Goal: Task Accomplishment & Management: Complete application form

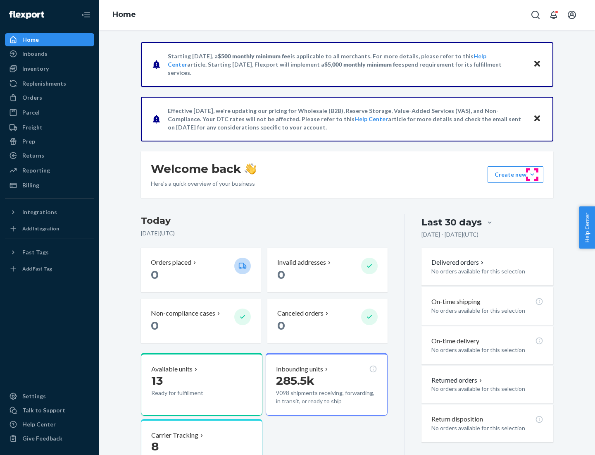
click at [532, 174] on button "Create new Create new inbound Create new order Create new product" at bounding box center [516, 174] width 56 height 17
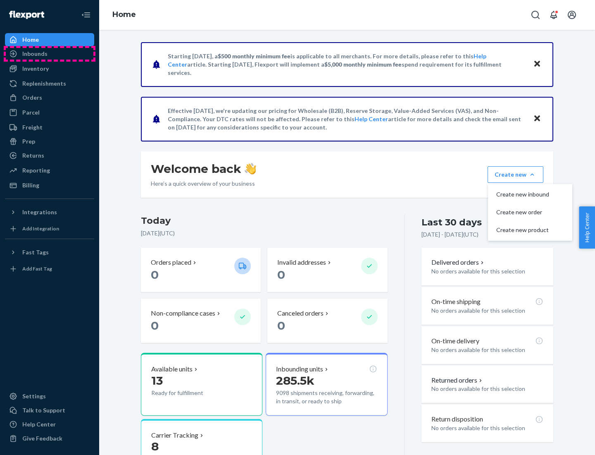
click at [50, 54] on div "Inbounds" at bounding box center [50, 54] width 88 height 12
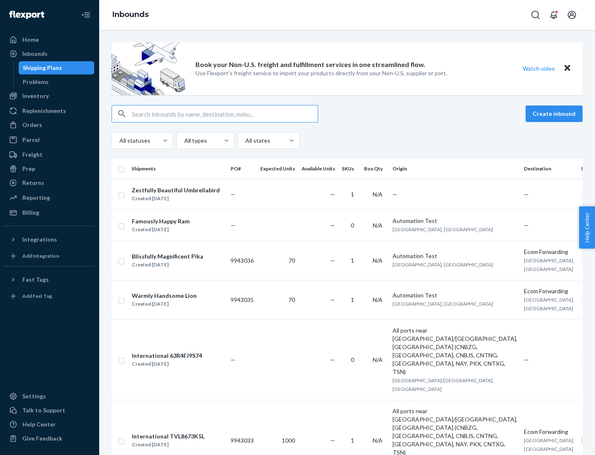
click at [556, 114] on button "Create inbound" at bounding box center [554, 113] width 57 height 17
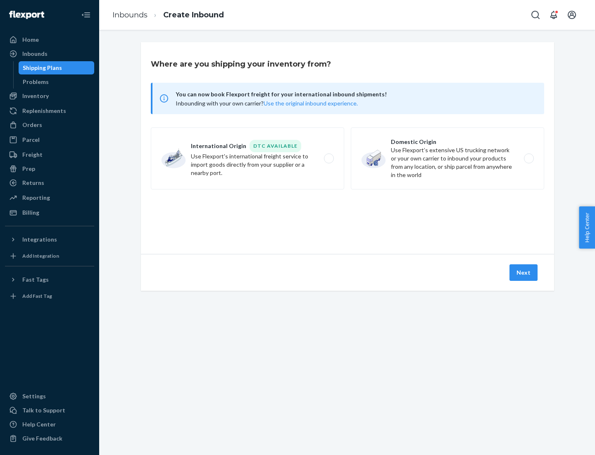
click at [448, 158] on label "Domestic Origin Use Flexport’s extensive US trucking network or your own carrie…" at bounding box center [447, 158] width 193 height 62
click at [529, 158] on input "Domestic Origin Use Flexport’s extensive US trucking network or your own carrie…" at bounding box center [531, 158] width 5 height 5
radio input "true"
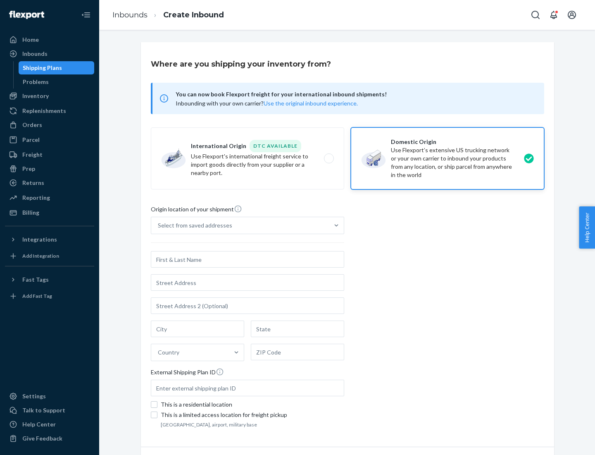
click at [193, 225] on div "Select from saved addresses" at bounding box center [195, 225] width 74 height 8
click at [159, 225] on input "Select from saved addresses" at bounding box center [158, 225] width 1 height 8
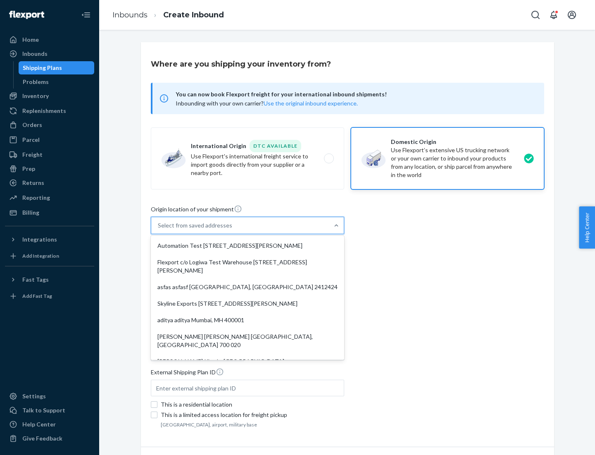
scroll to position [3, 0]
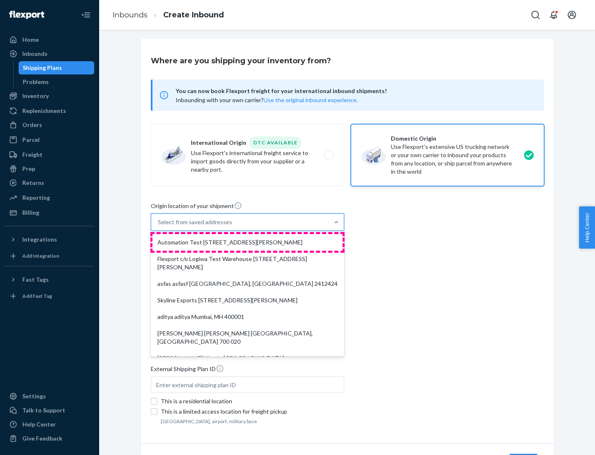
click at [248, 242] on div "Automation Test [STREET_ADDRESS][PERSON_NAME]" at bounding box center [248, 242] width 190 height 17
click at [159, 226] on input "option Automation Test [STREET_ADDRESS][PERSON_NAME]. 9 results available. Use …" at bounding box center [158, 222] width 1 height 8
type input "Automation Test"
type input "9th Floor"
type input "[GEOGRAPHIC_DATA]"
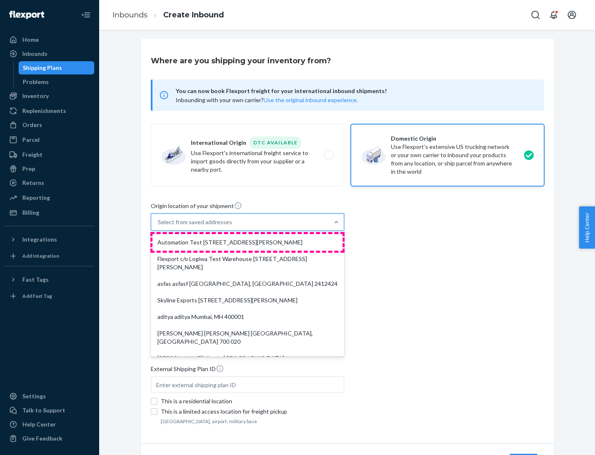
type input "CA"
type input "94104"
type input "[STREET_ADDRESS][PERSON_NAME]"
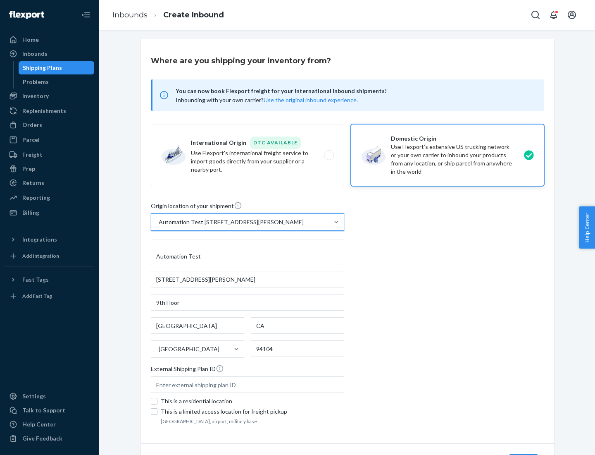
scroll to position [48, 0]
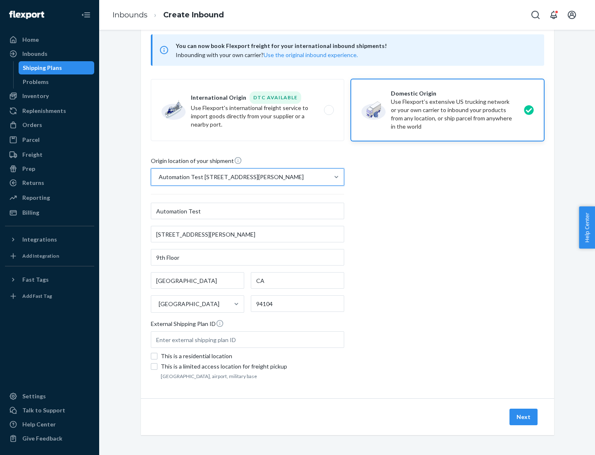
click at [524, 417] on button "Next" at bounding box center [524, 416] width 28 height 17
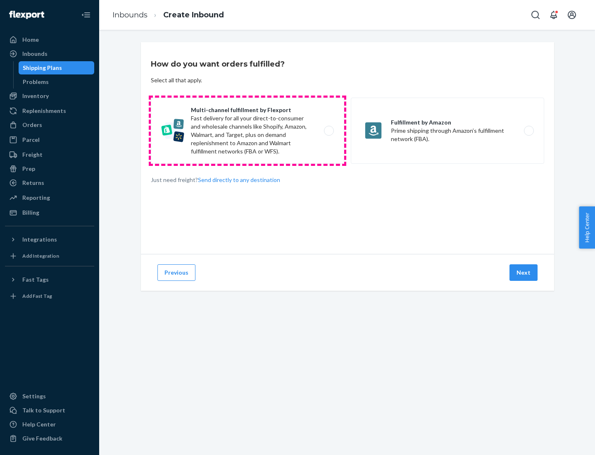
click at [248, 131] on label "Multi-channel fulfillment by Flexport Fast delivery for all your direct-to-cons…" at bounding box center [247, 131] width 193 height 66
click at [329, 131] on input "Multi-channel fulfillment by Flexport Fast delivery for all your direct-to-cons…" at bounding box center [331, 130] width 5 height 5
radio input "true"
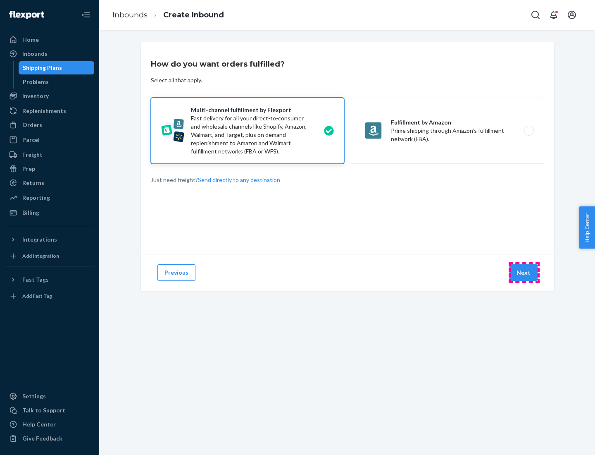
click at [524, 272] on button "Next" at bounding box center [524, 272] width 28 height 17
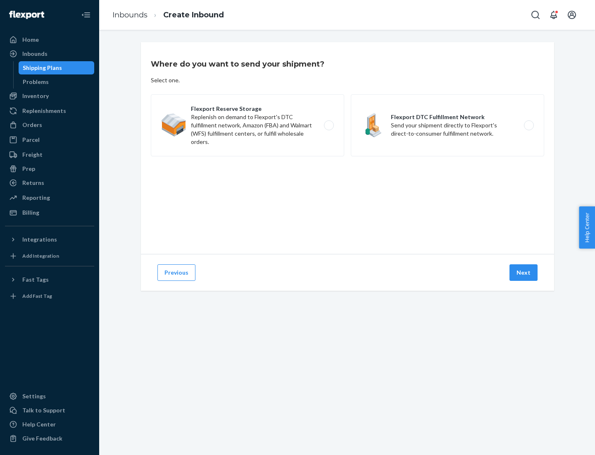
click at [448, 125] on label "Flexport DTC Fulfillment Network Send your shipment directly to Flexport's dire…" at bounding box center [447, 125] width 193 height 62
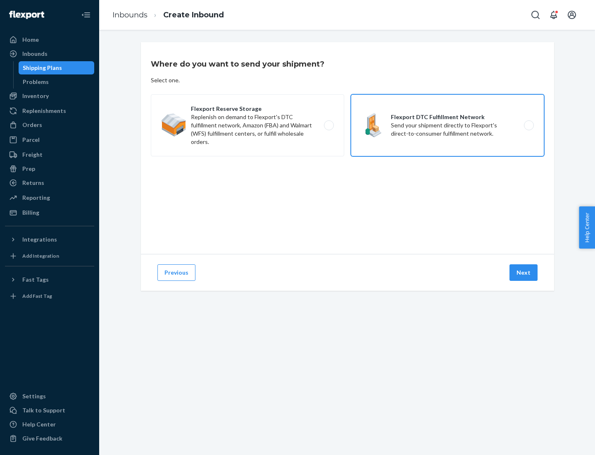
click at [529, 125] on input "Flexport DTC Fulfillment Network Send your shipment directly to Flexport's dire…" at bounding box center [531, 125] width 5 height 5
radio input "true"
click at [524, 272] on button "Next" at bounding box center [524, 272] width 28 height 17
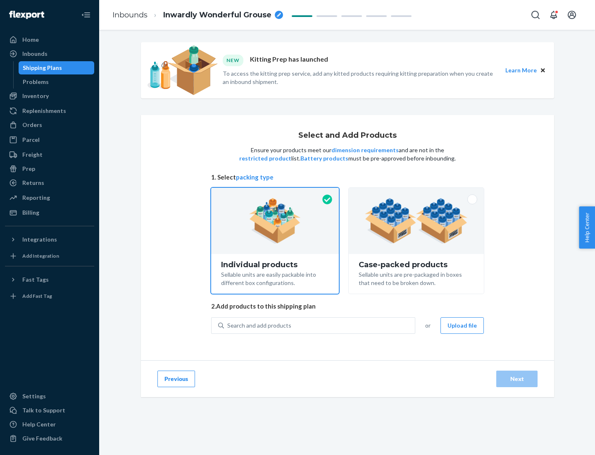
click at [417, 221] on img at bounding box center [416, 220] width 103 height 45
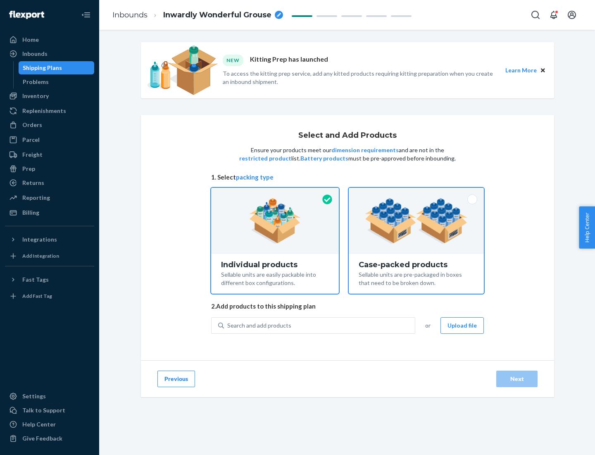
click at [417, 193] on input "Case-packed products Sellable units are pre-packaged in boxes that need to be b…" at bounding box center [416, 190] width 5 height 5
radio input "true"
radio input "false"
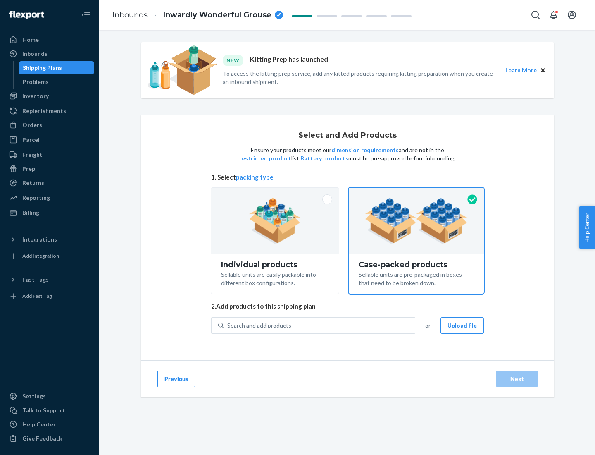
click at [320, 325] on div "Search and add products" at bounding box center [319, 325] width 191 height 15
click at [228, 325] on input "Search and add products" at bounding box center [227, 325] width 1 height 8
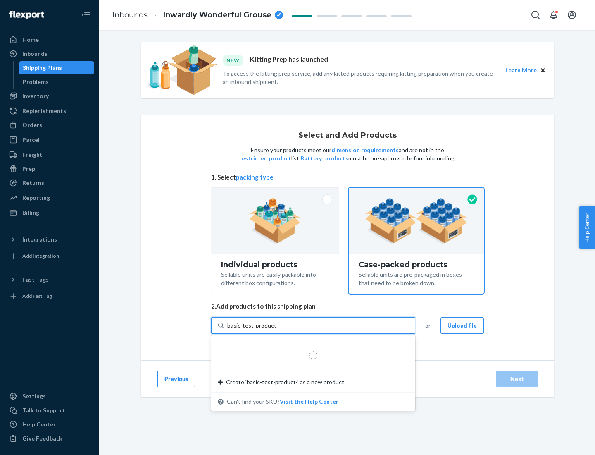
type input "basic-test-product-1"
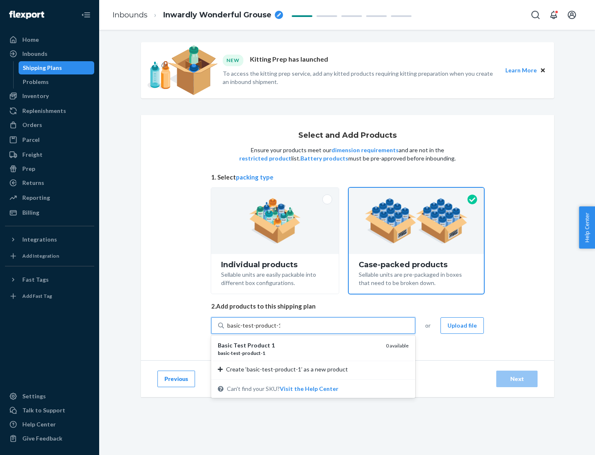
click at [299, 353] on div "basic - test - product - 1" at bounding box center [299, 352] width 162 height 7
click at [280, 329] on input "basic-test-product-1" at bounding box center [253, 325] width 53 height 8
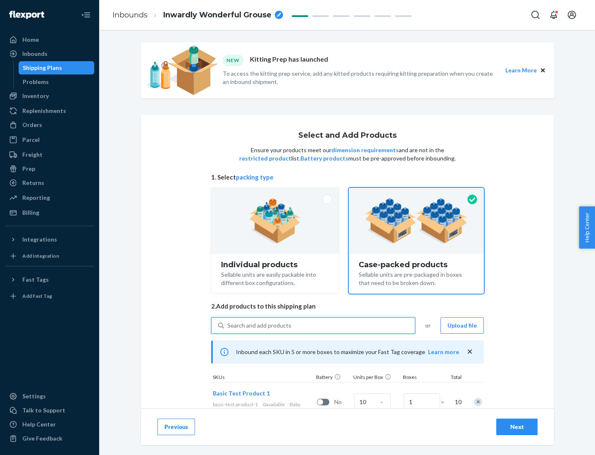
scroll to position [30, 0]
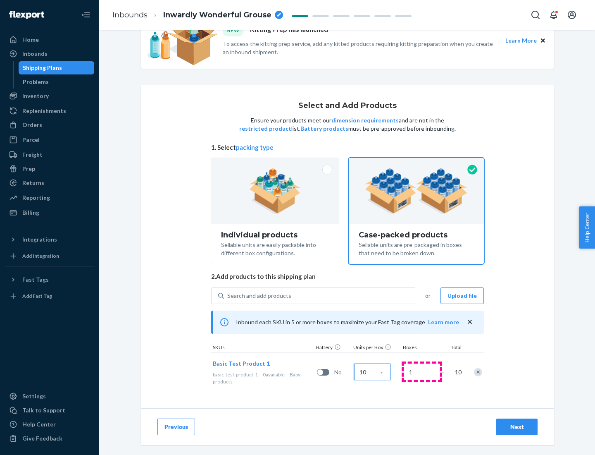
type input "10"
type input "7"
click at [517, 427] on div "Next" at bounding box center [516, 426] width 27 height 8
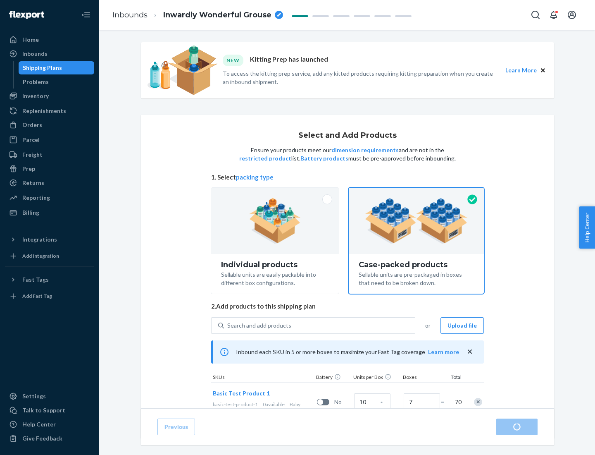
radio input "true"
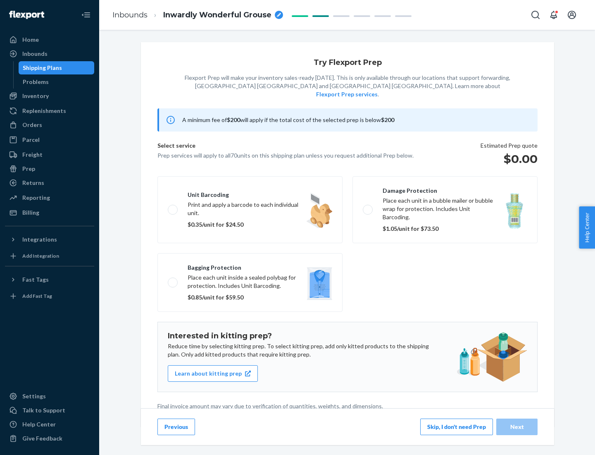
scroll to position [2, 0]
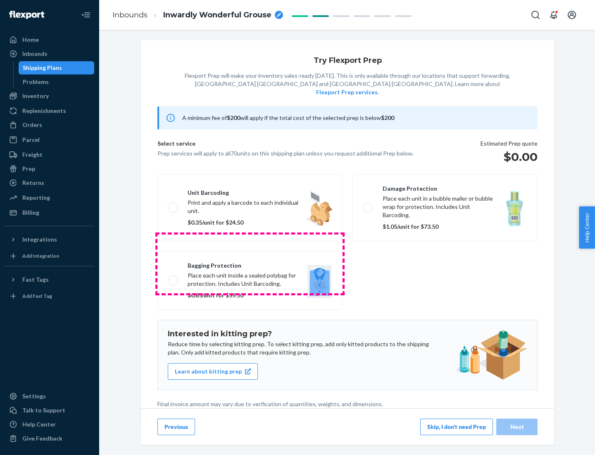
click at [250, 263] on label "Bagging protection Place each unit inside a sealed polybag for protection. Incl…" at bounding box center [249, 280] width 185 height 59
click at [173, 277] on input "Bagging protection Place each unit inside a sealed polybag for protection. Incl…" at bounding box center [170, 279] width 5 height 5
checkbox input "true"
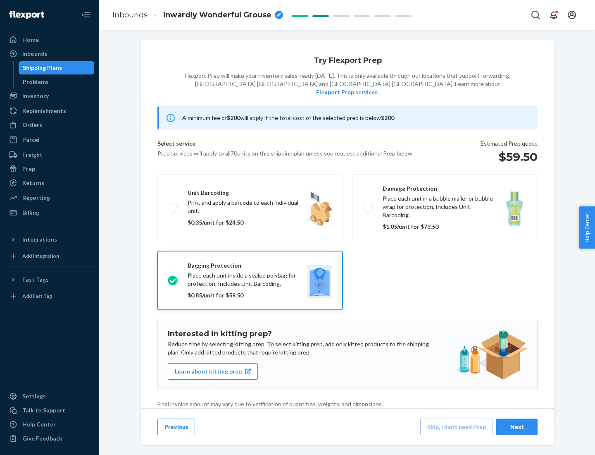
click at [517, 426] on div "Next" at bounding box center [516, 426] width 27 height 8
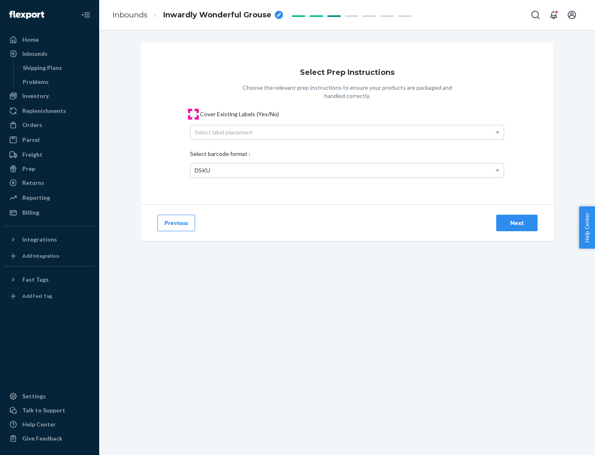
click at [193, 114] on input "Cover Existing Labels (Yes/No)" at bounding box center [193, 114] width 7 height 7
checkbox input "true"
click at [347, 132] on div "Select label placement" at bounding box center [347, 132] width 313 height 14
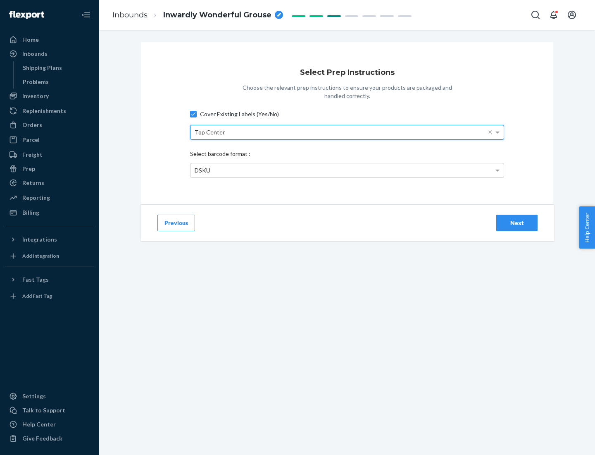
click at [347, 170] on div "DSKU" at bounding box center [347, 170] width 313 height 14
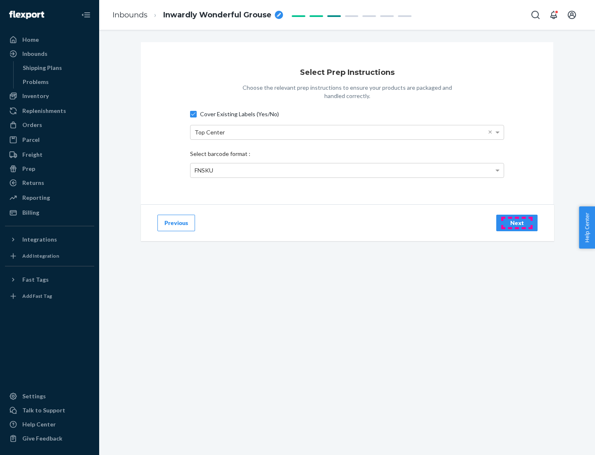
click at [517, 222] on div "Next" at bounding box center [516, 223] width 27 height 8
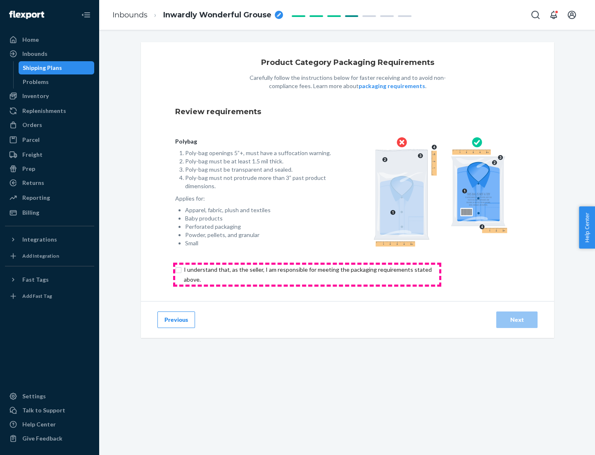
click at [307, 274] on input "checkbox" at bounding box center [312, 275] width 275 height 20
checkbox input "true"
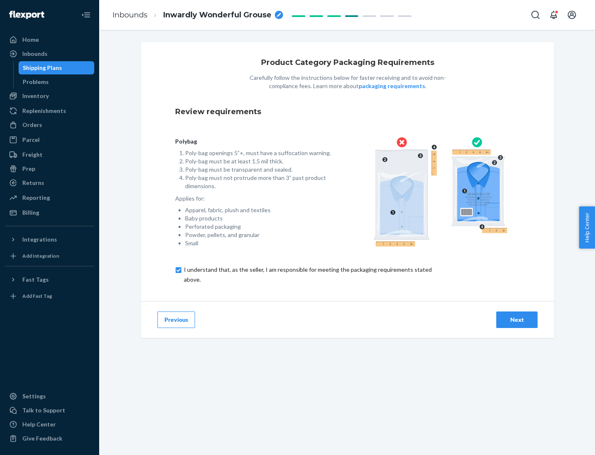
click at [517, 319] on div "Next" at bounding box center [516, 319] width 27 height 8
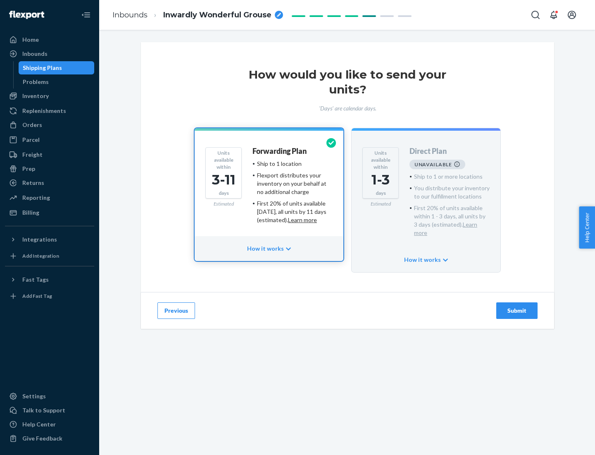
click at [280, 151] on h4 "Forwarding Plan" at bounding box center [280, 151] width 54 height 8
click at [517, 306] on div "Submit" at bounding box center [516, 310] width 27 height 8
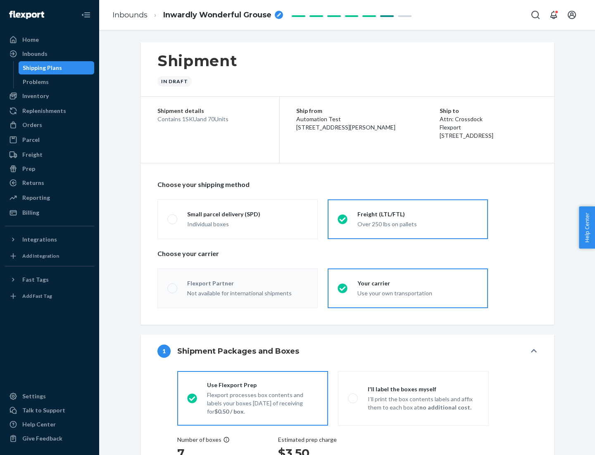
radio input "true"
radio input "false"
radio input "true"
radio input "false"
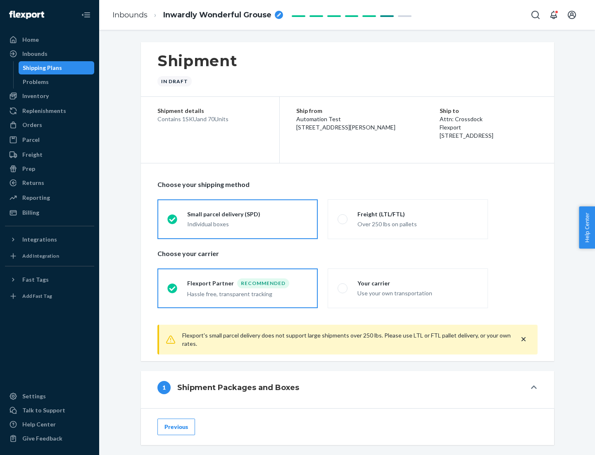
click at [408, 219] on div "Over 250 lbs on pallets" at bounding box center [418, 223] width 121 height 10
click at [343, 219] on input "Freight (LTL/FTL) Over 250 lbs on pallets" at bounding box center [340, 218] width 5 height 5
radio input "true"
radio input "false"
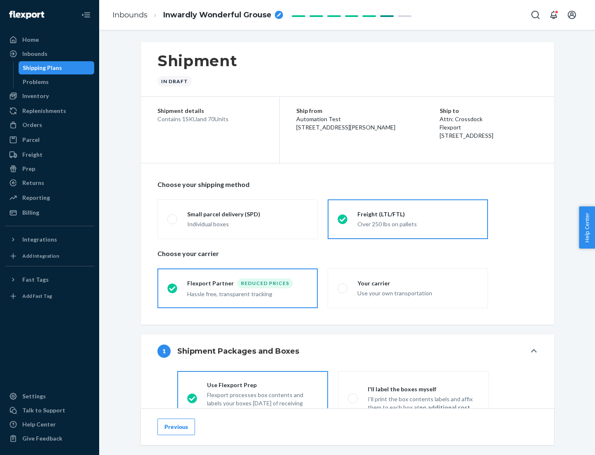
scroll to position [46, 0]
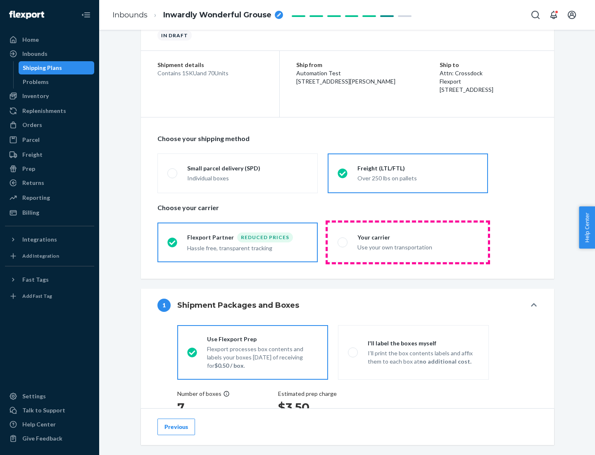
click at [408, 242] on div "Use your own transportation" at bounding box center [418, 246] width 121 height 10
click at [343, 242] on input "Your carrier Use your own transportation" at bounding box center [340, 241] width 5 height 5
radio input "true"
radio input "false"
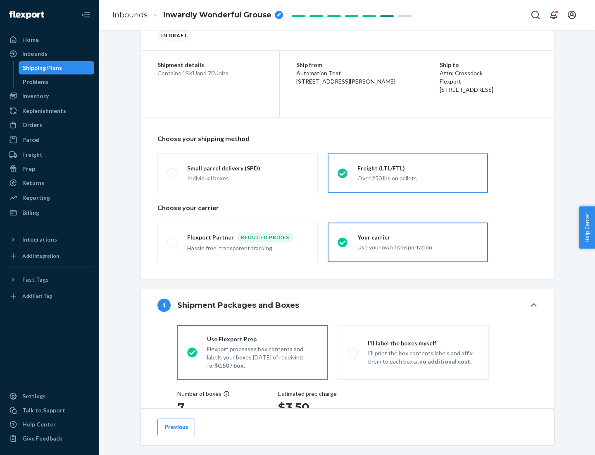
scroll to position [156, 0]
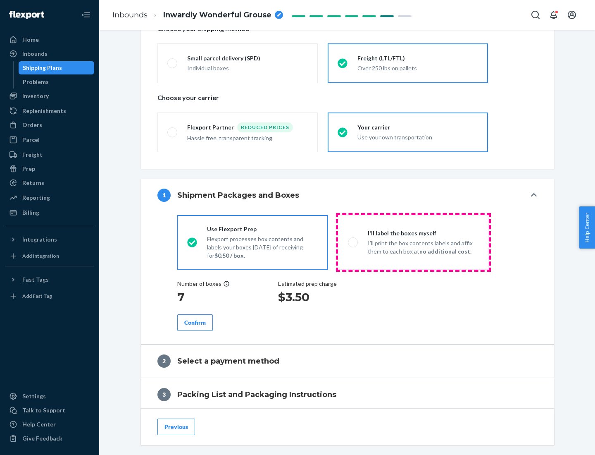
click at [413, 242] on p "I’ll print the box contents labels and affix them to each box at no additional …" at bounding box center [423, 247] width 111 height 17
click at [353, 242] on input "I'll label the boxes myself I’ll print the box contents labels and affix them t…" at bounding box center [350, 241] width 5 height 5
radio input "true"
radio input "false"
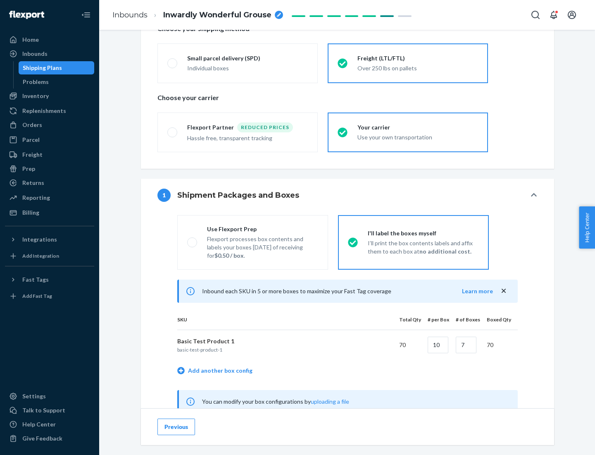
scroll to position [258, 0]
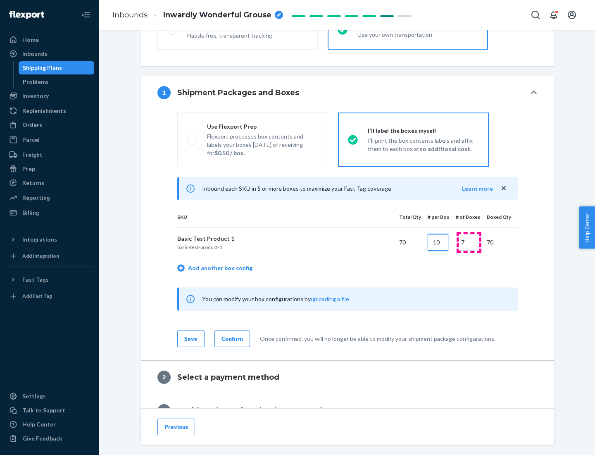
type input "10"
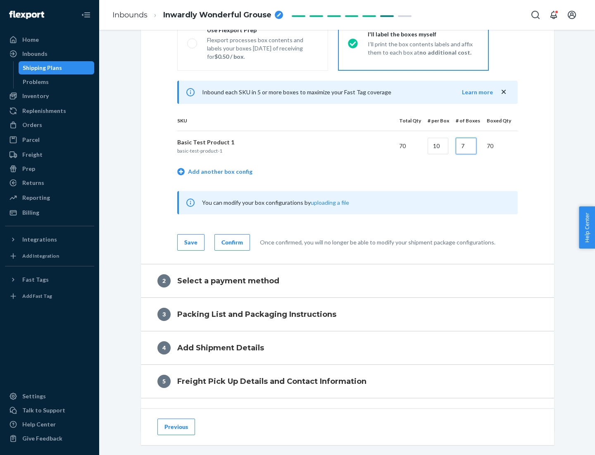
type input "7"
click at [231, 242] on div "Confirm" at bounding box center [232, 242] width 21 height 8
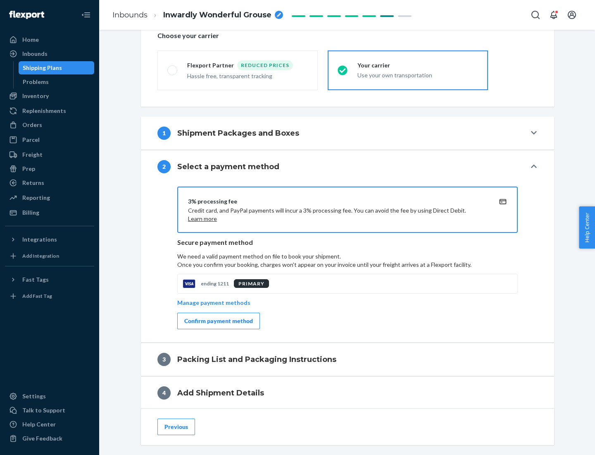
scroll to position [296, 0]
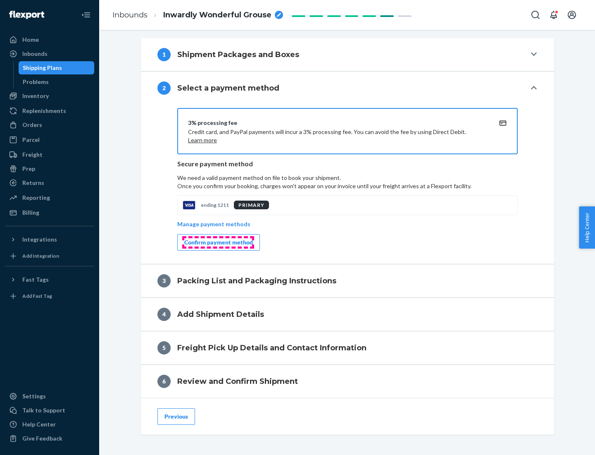
click at [218, 242] on div "Confirm payment method" at bounding box center [218, 242] width 69 height 8
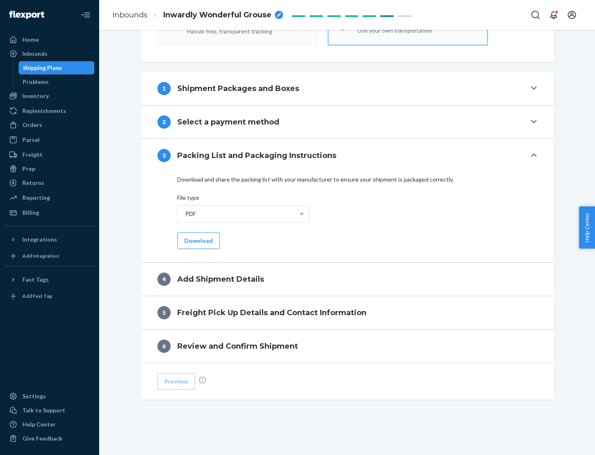
scroll to position [261, 0]
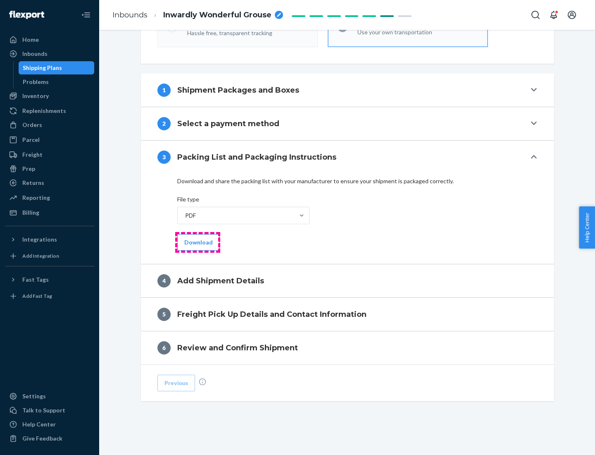
click at [198, 242] on button "Download" at bounding box center [198, 242] width 43 height 17
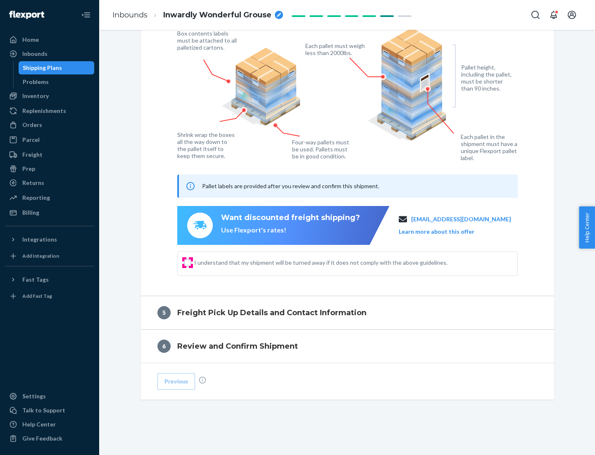
click at [188, 262] on input "I understand that my shipment will be turned away if it does not comply with th…" at bounding box center [187, 262] width 7 height 7
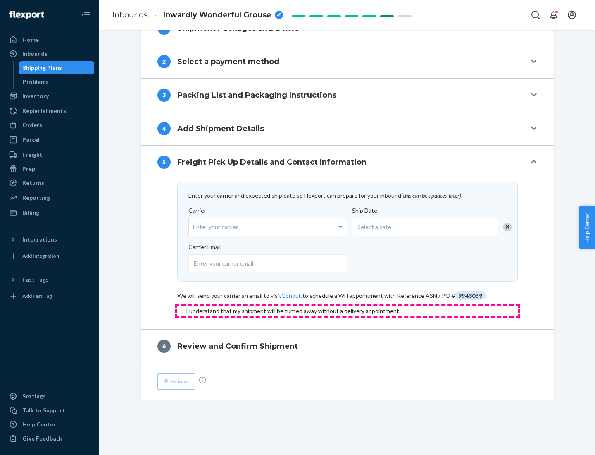
click at [348, 310] on input "checkbox" at bounding box center [347, 311] width 341 height 10
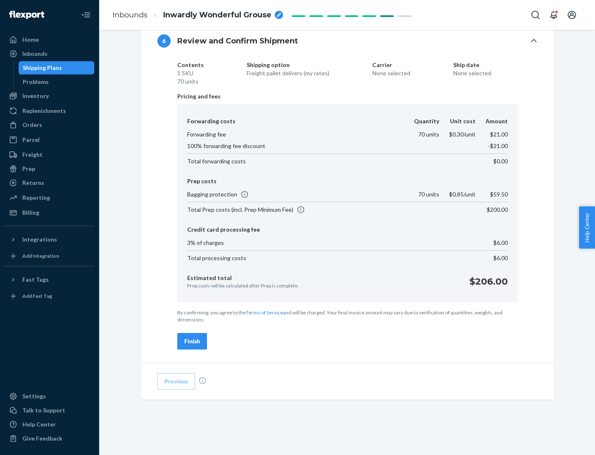
click at [192, 341] on div "Finish" at bounding box center [192, 341] width 16 height 8
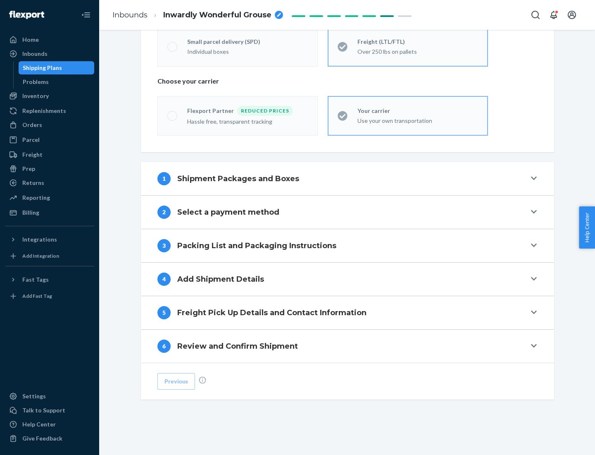
scroll to position [172, 0]
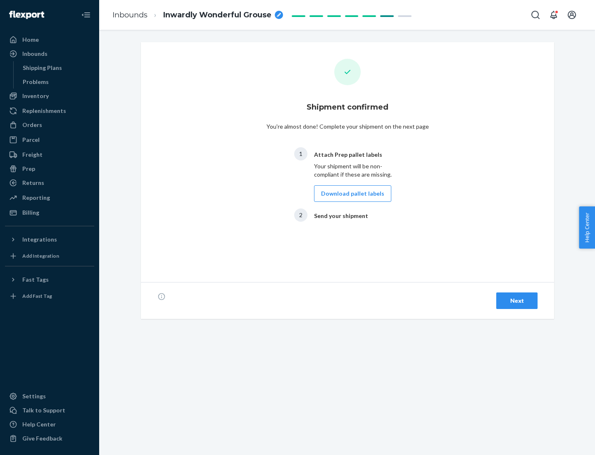
click at [351, 193] on button "Download pallet labels" at bounding box center [352, 193] width 77 height 17
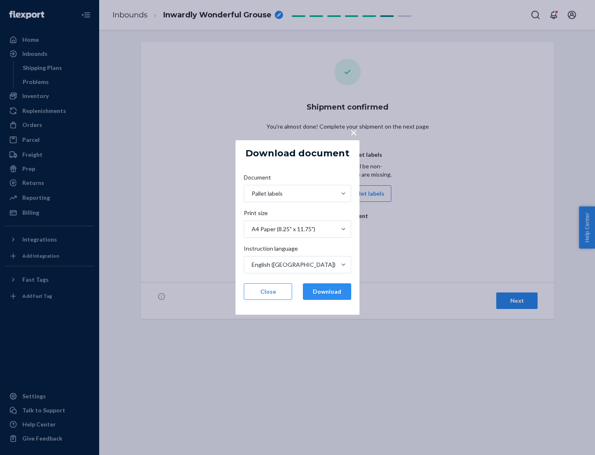
click at [327, 291] on button "Download" at bounding box center [327, 291] width 48 height 17
click at [353, 132] on span "×" at bounding box center [354, 132] width 7 height 14
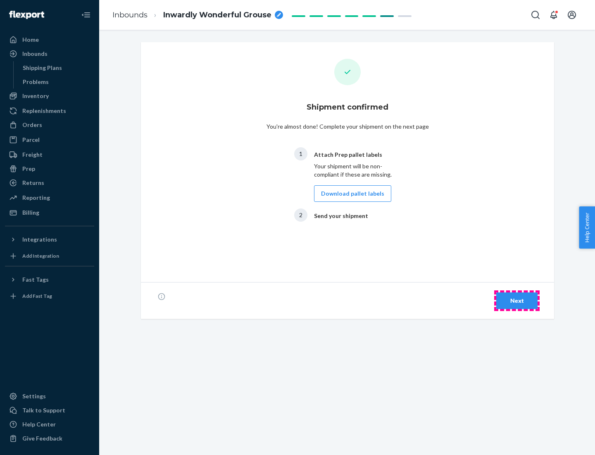
click at [517, 301] on div "Next" at bounding box center [516, 300] width 27 height 8
